Goal: Feedback & Contribution: Submit feedback/report problem

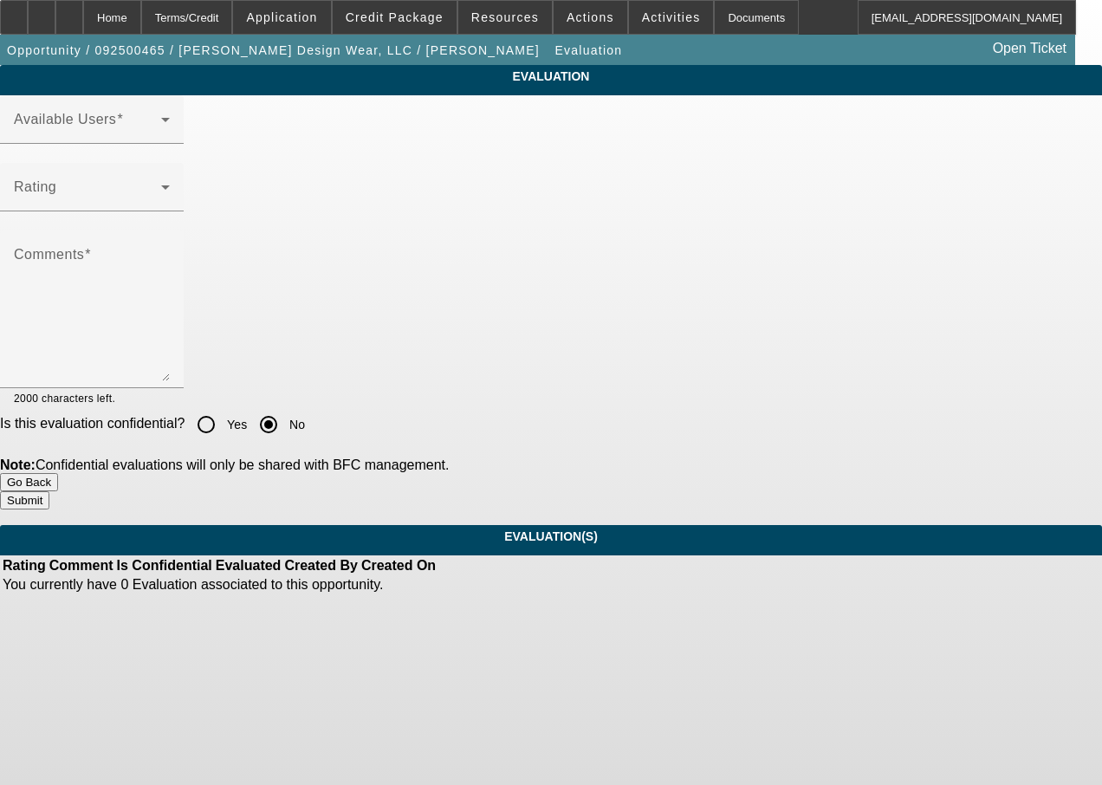
click at [184, 163] on div at bounding box center [92, 153] width 184 height 19
click at [161, 137] on span at bounding box center [87, 126] width 147 height 21
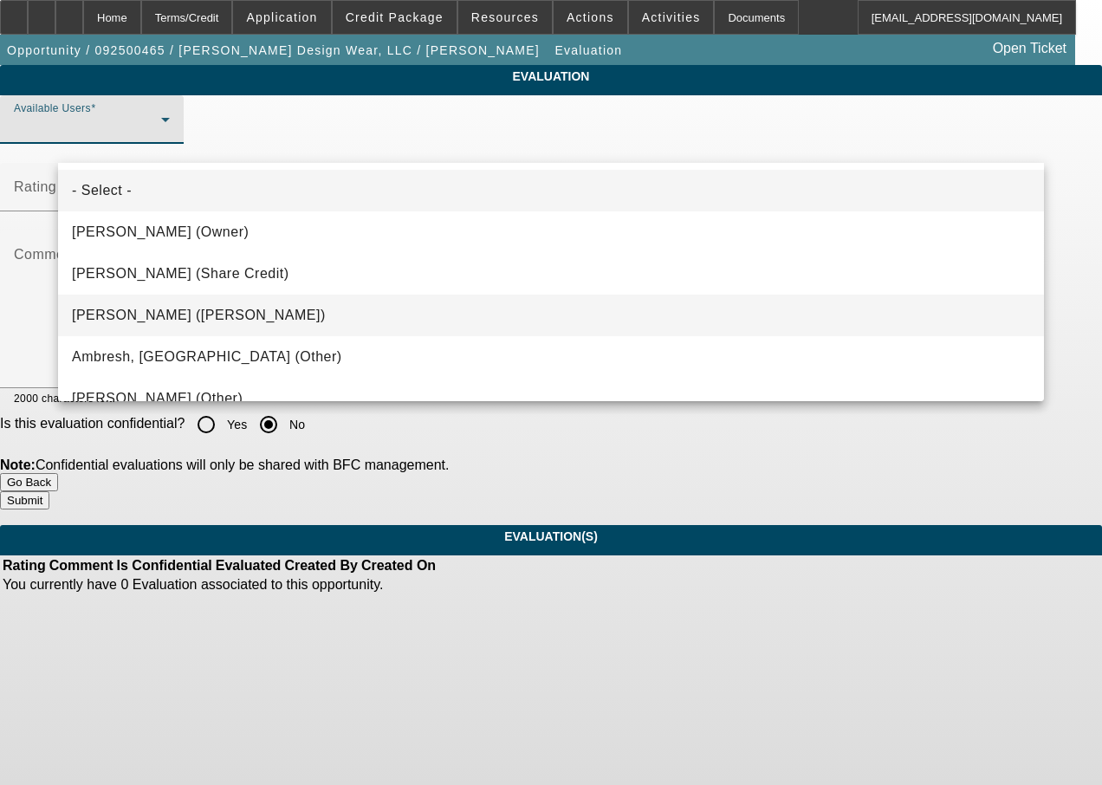
click at [201, 304] on mat-option "[PERSON_NAME] ([PERSON_NAME])" at bounding box center [551, 316] width 986 height 42
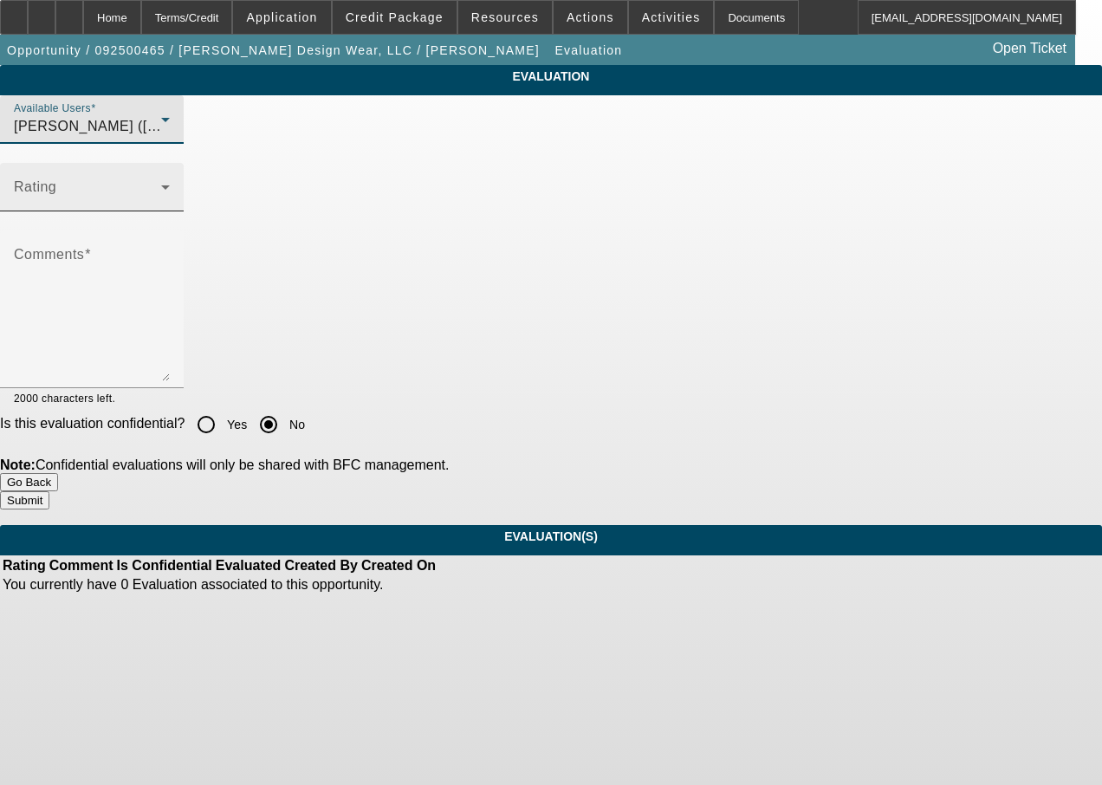
click at [161, 204] on span at bounding box center [87, 194] width 147 height 21
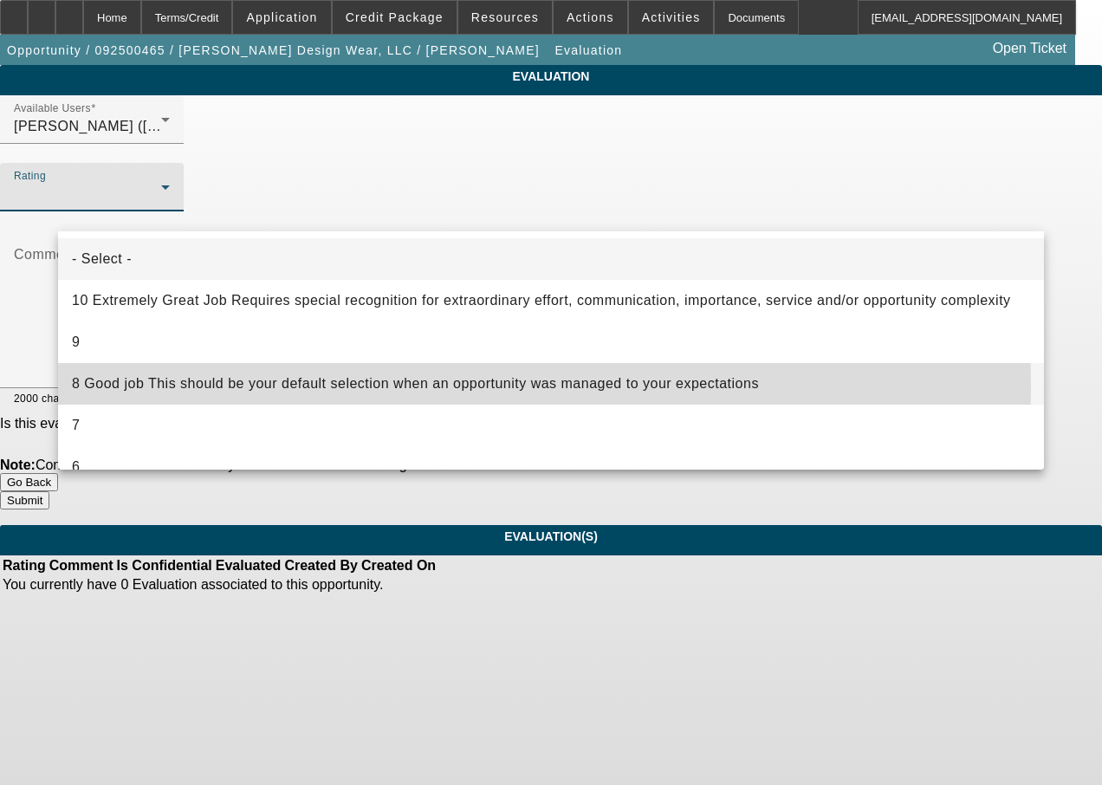
click at [153, 387] on span "8 Good job This should be your default selection when an opportunity was manage…" at bounding box center [415, 383] width 687 height 21
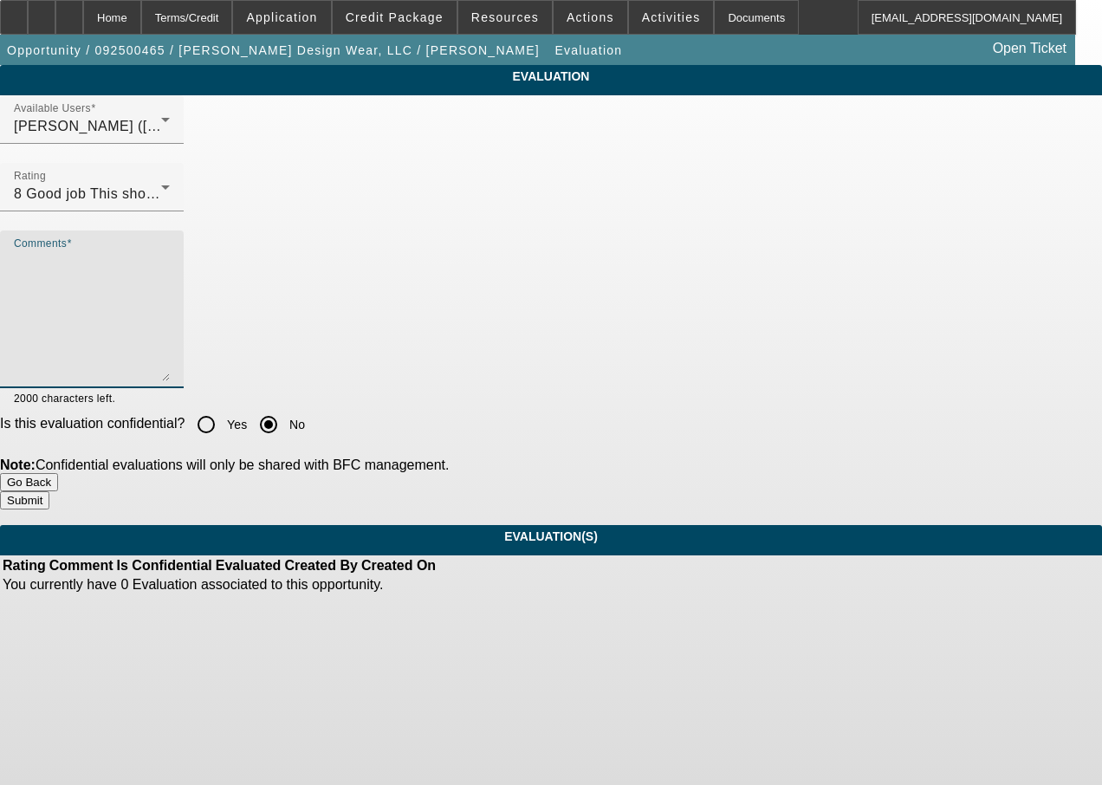
click at [170, 315] on textarea "Comments" at bounding box center [92, 316] width 156 height 130
type textarea "good work"
click at [49, 491] on button "Submit" at bounding box center [24, 500] width 49 height 18
